Goal: Check status

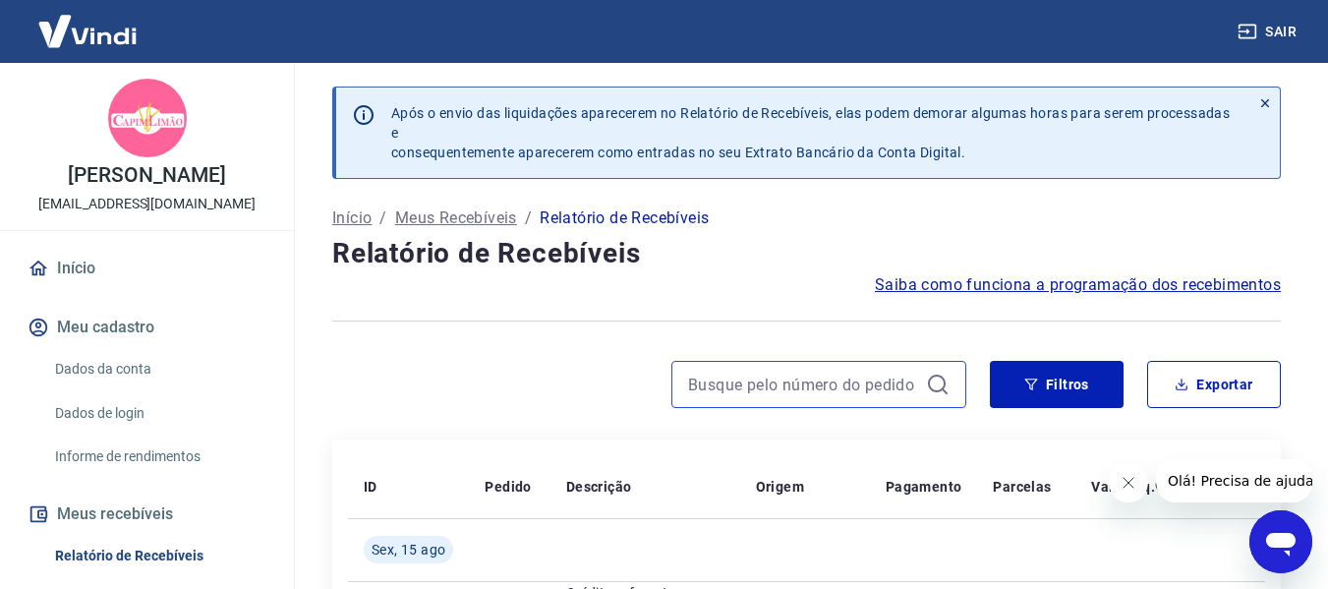
click at [788, 388] on input at bounding box center [803, 384] width 230 height 29
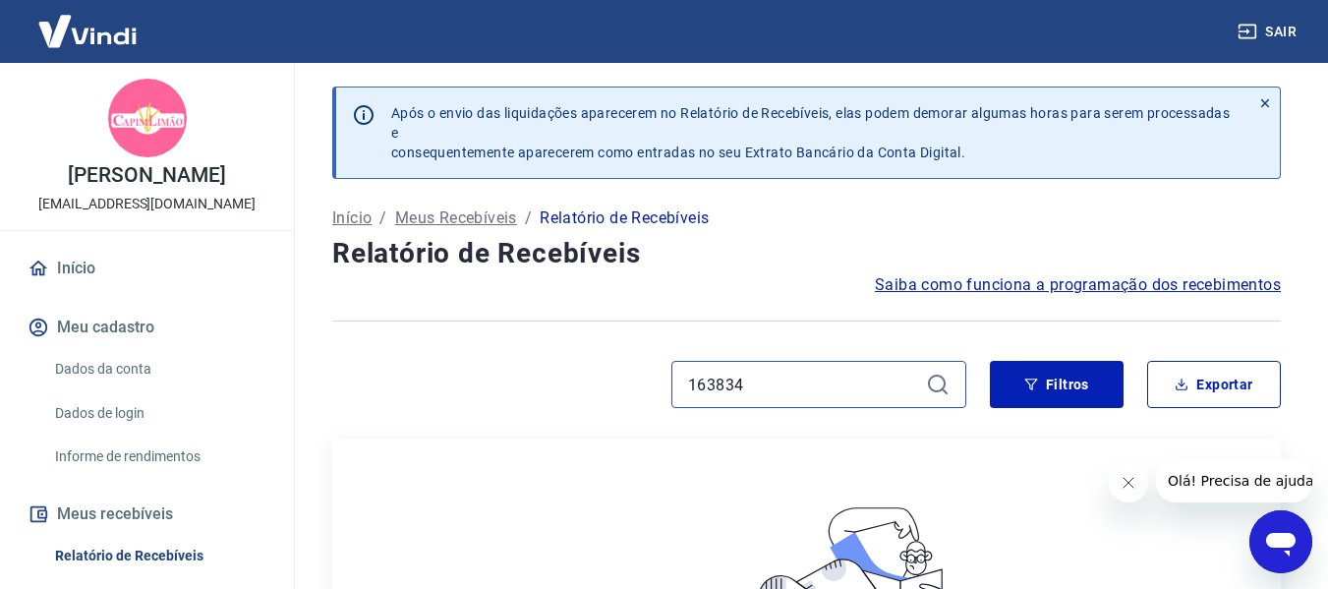
type input "163834"
click at [929, 383] on icon at bounding box center [937, 384] width 18 height 18
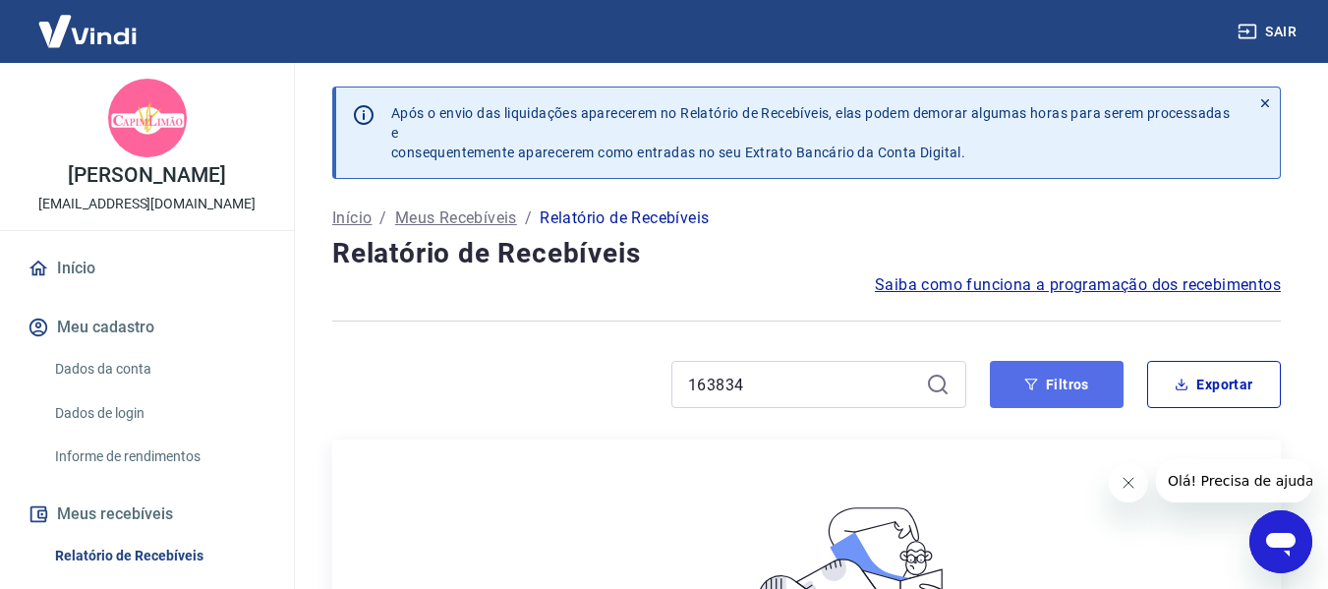
click at [1080, 385] on button "Filtros" at bounding box center [1057, 384] width 134 height 47
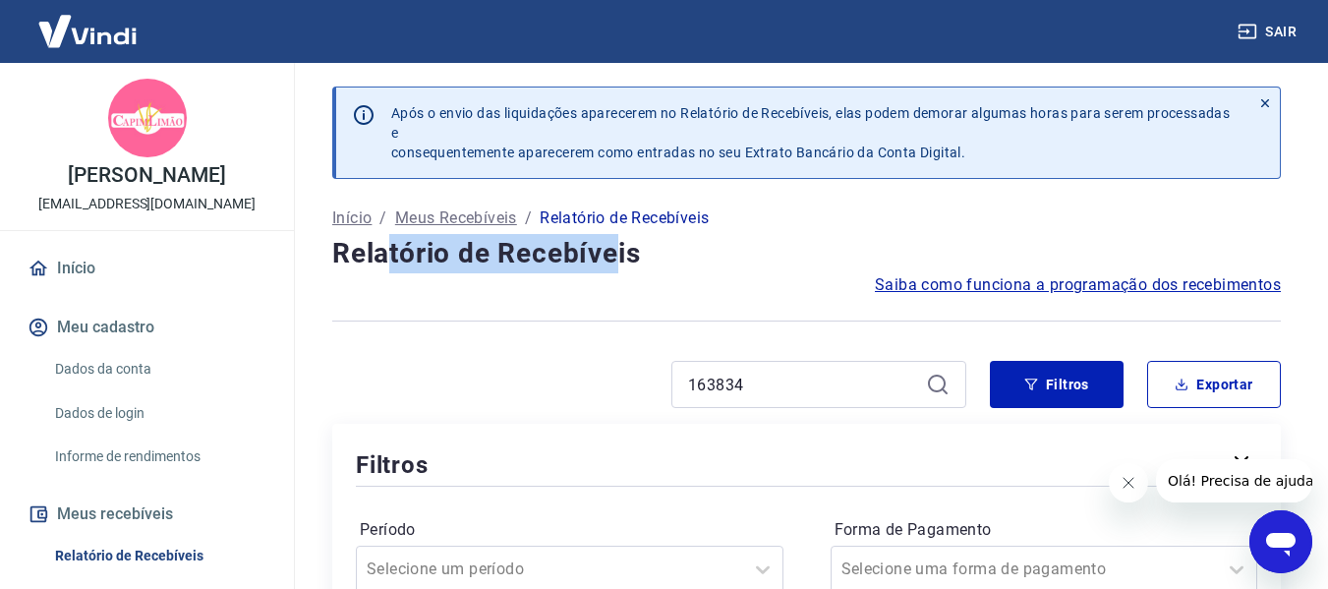
drag, startPoint x: 384, startPoint y: 253, endPoint x: 619, endPoint y: 264, distance: 235.2
click at [612, 264] on h4 "Relatório de Recebíveis" at bounding box center [806, 253] width 949 height 39
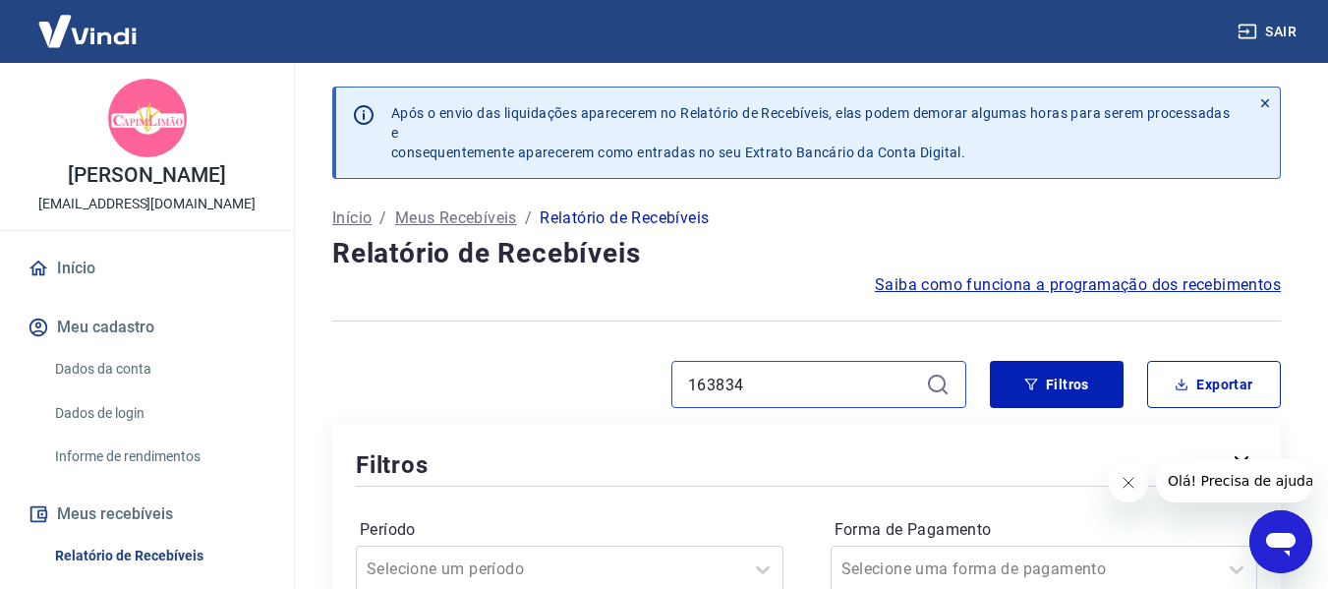
click at [824, 386] on input "163834" at bounding box center [803, 384] width 230 height 29
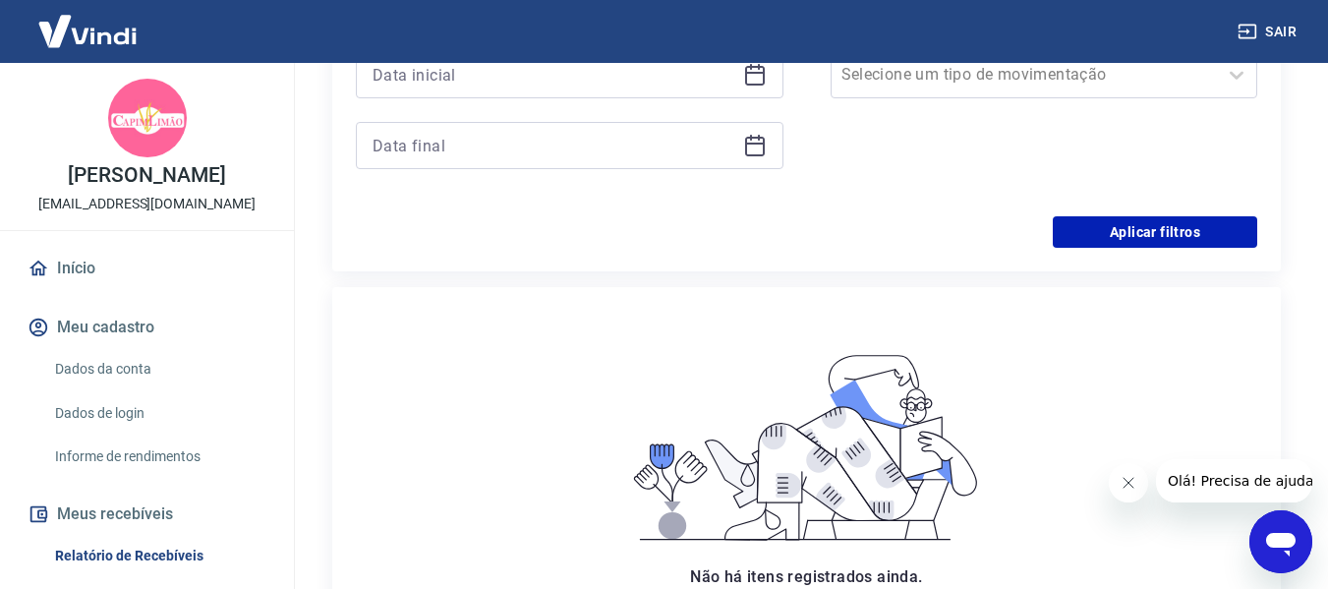
scroll to position [590, 0]
